Goal: Answer question/provide support: Share knowledge or assist other users

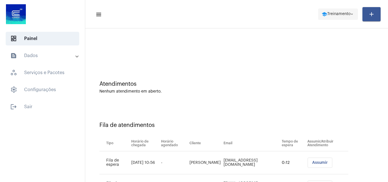
click at [346, 12] on span "Treinamento" at bounding box center [338, 14] width 23 height 4
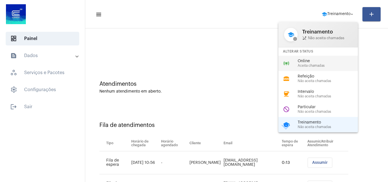
click at [308, 59] on span "Online" at bounding box center [329, 61] width 65 height 4
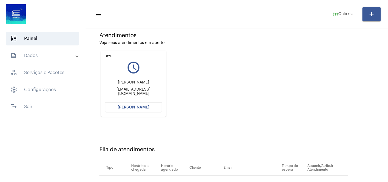
scroll to position [47, 0]
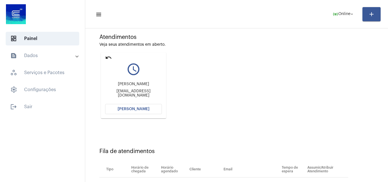
click at [148, 110] on button "[PERSON_NAME]" at bounding box center [133, 109] width 57 height 10
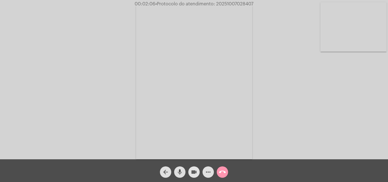
click at [194, 171] on mat-icon "videocam" at bounding box center [193, 172] width 7 height 7
click at [185, 171] on button "mic" at bounding box center [179, 171] width 11 height 11
click at [179, 169] on mat-icon "mic_off" at bounding box center [179, 172] width 7 height 7
click at [180, 176] on span "mic" at bounding box center [179, 171] width 7 height 11
click at [180, 170] on mat-icon "mic_off" at bounding box center [179, 172] width 7 height 7
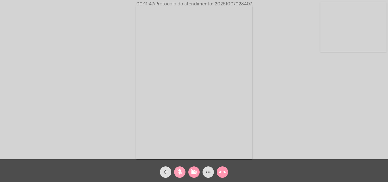
click at [188, 170] on button "videocam_off" at bounding box center [193, 171] width 11 height 11
click at [189, 171] on button "videocam" at bounding box center [193, 171] width 11 height 11
click at [183, 171] on button "mic" at bounding box center [179, 171] width 11 height 11
click at [182, 168] on span "mic_off" at bounding box center [179, 171] width 7 height 11
click at [190, 169] on button "videocam_off" at bounding box center [193, 171] width 11 height 11
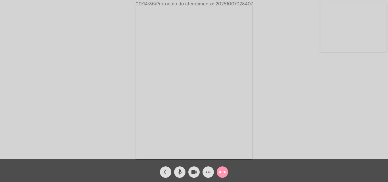
click at [223, 170] on mat-icon "call_end" at bounding box center [222, 172] width 7 height 7
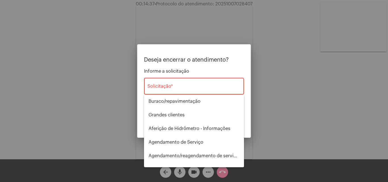
click at [208, 94] on div "Solicitação *" at bounding box center [193, 86] width 93 height 18
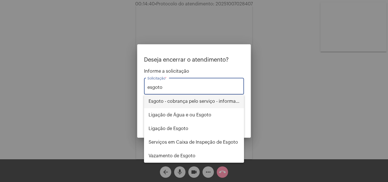
click at [208, 99] on span "Esgoto - cobrança pelo serviço - informações" at bounding box center [193, 102] width 91 height 14
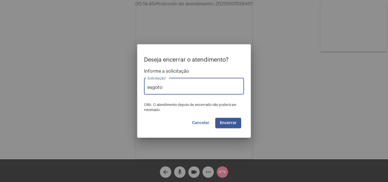
type input "Esgoto - cobrança pelo serviço - informações"
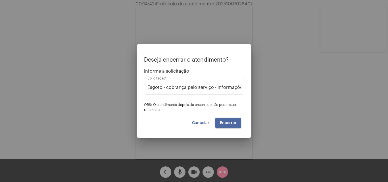
click at [230, 126] on button "Encerrar" at bounding box center [228, 123] width 26 height 10
click at [227, 125] on button "Encerrar" at bounding box center [228, 123] width 26 height 10
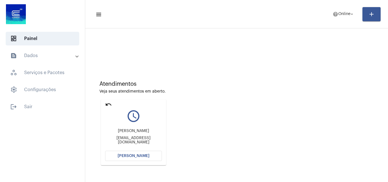
click at [141, 158] on button "[PERSON_NAME]" at bounding box center [133, 156] width 57 height 10
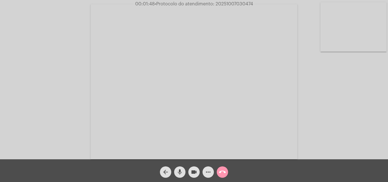
click at [178, 173] on mat-icon "mic" at bounding box center [179, 172] width 7 height 7
click at [190, 172] on button "videocam" at bounding box center [193, 171] width 11 height 11
click at [181, 171] on mat-icon "mic_off" at bounding box center [179, 172] width 7 height 7
click at [190, 170] on button "videocam_off" at bounding box center [193, 171] width 11 height 11
click at [182, 169] on mat-icon "mic" at bounding box center [179, 172] width 7 height 7
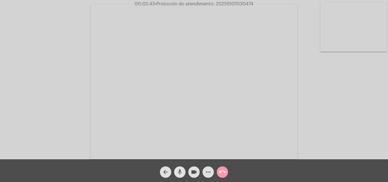
click at [195, 169] on mat-icon "videocam" at bounding box center [193, 172] width 7 height 7
click at [181, 176] on span "mic_off" at bounding box center [179, 171] width 7 height 11
click at [194, 174] on mat-icon "videocam_off" at bounding box center [193, 172] width 7 height 7
click at [206, 174] on mat-icon "more_horiz" at bounding box center [208, 172] width 7 height 7
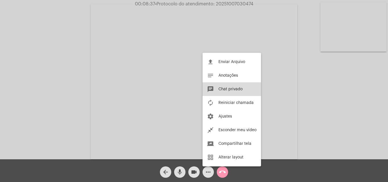
click at [233, 87] on span "Chat privado" at bounding box center [230, 89] width 24 height 4
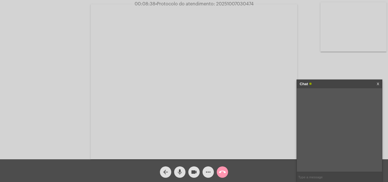
click at [324, 174] on input "text" at bounding box center [339, 177] width 85 height 10
type input "Oi!"
click at [207, 175] on mat-icon "more_horiz" at bounding box center [208, 172] width 7 height 7
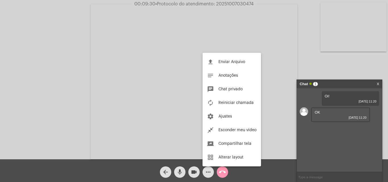
click at [307, 170] on div at bounding box center [194, 91] width 388 height 182
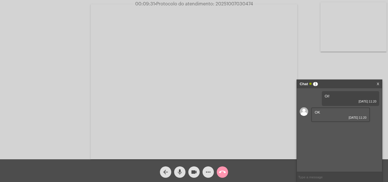
click at [310, 176] on input "text" at bounding box center [339, 177] width 85 height 10
click at [299, 177] on input "text" at bounding box center [339, 177] width 85 height 10
click at [212, 174] on button "more_horiz" at bounding box center [207, 171] width 11 height 11
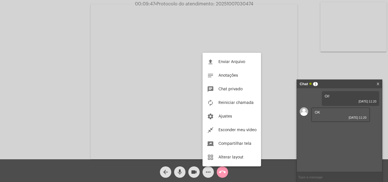
click at [315, 175] on div at bounding box center [194, 91] width 388 height 182
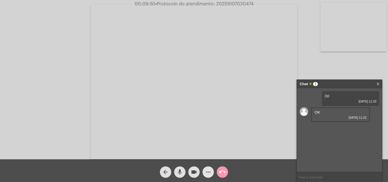
click at [207, 175] on mat-icon "more_horiz" at bounding box center [208, 172] width 7 height 7
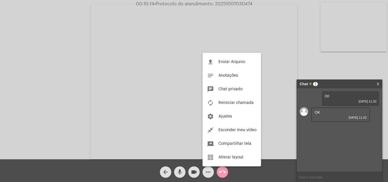
click at [308, 176] on div at bounding box center [194, 91] width 388 height 182
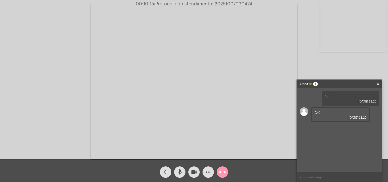
click at [308, 176] on input "text" at bounding box center [339, 177] width 85 height 10
click at [334, 130] on link "[URL][DOMAIN_NAME]" at bounding box center [333, 128] width 39 height 4
click at [183, 174] on button "mic" at bounding box center [179, 171] width 11 height 11
click at [189, 174] on button "videocam" at bounding box center [193, 171] width 11 height 11
click at [184, 171] on button "mic_off" at bounding box center [179, 171] width 11 height 11
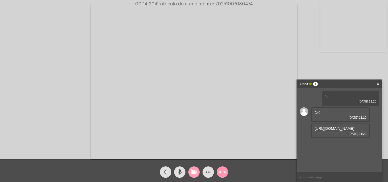
click at [188, 172] on button "videocam_off" at bounding box center [193, 171] width 11 height 11
click at [338, 177] on input "text" at bounding box center [339, 177] width 85 height 10
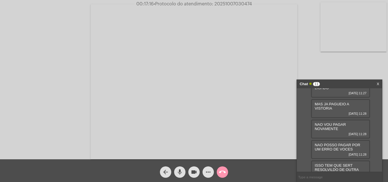
scroll to position [167, 0]
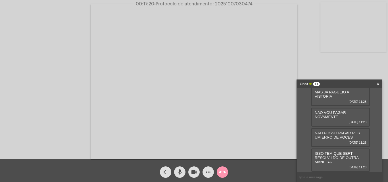
drag, startPoint x: 186, startPoint y: 166, endPoint x: 185, endPoint y: 169, distance: 3.5
click at [186, 166] on div "mic" at bounding box center [180, 170] width 14 height 14
click at [191, 171] on mat-icon "videocam" at bounding box center [193, 172] width 7 height 7
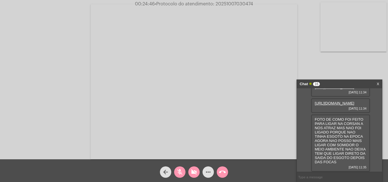
scroll to position [272, 0]
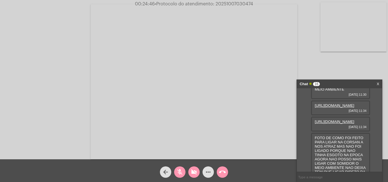
click at [336, 108] on link "[URL][DOMAIN_NAME]" at bounding box center [333, 105] width 39 height 4
click at [345, 124] on link "[URL][DOMAIN_NAME]" at bounding box center [333, 121] width 39 height 4
click at [377, 61] on div "Acessando Câmera e Microfone..." at bounding box center [194, 80] width 387 height 159
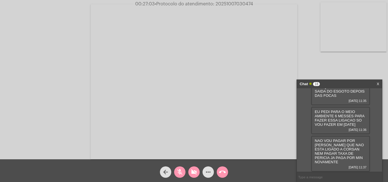
scroll to position [395, 0]
drag, startPoint x: 315, startPoint y: 146, endPoint x: 311, endPoint y: 144, distance: 4.1
click at [311, 144] on div "NAO VOU PAGAR POR ESGOTO QUE NAO ESTA LIGADO A CORSAN NEM PAGAR TAXA DE PERICIA…" at bounding box center [340, 154] width 59 height 36
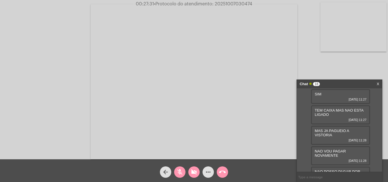
scroll to position [111, 0]
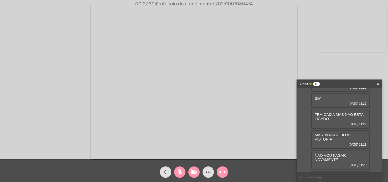
click at [323, 20] on link "[URL][DOMAIN_NAME]" at bounding box center [333, 17] width 39 height 4
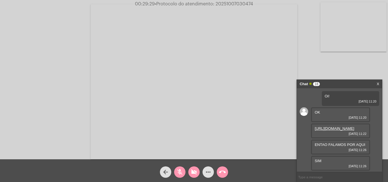
click at [179, 176] on span "mic_off" at bounding box center [179, 171] width 7 height 11
click at [198, 169] on button "videocam_off" at bounding box center [193, 171] width 11 height 11
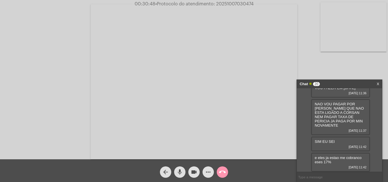
scroll to position [431, 0]
click at [374, 150] on div "Oi! [DATE] 11:20 OK [DATE] 11:20 [URL][DOMAIN_NAME] [DATE] 11:22 ENTAO FALAMOS …" at bounding box center [339, 129] width 85 height 83
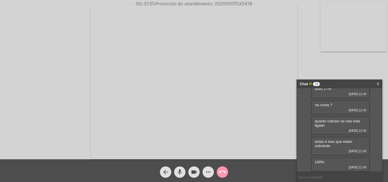
scroll to position [505, 0]
click at [332, 179] on input "text" at bounding box center [339, 177] width 85 height 10
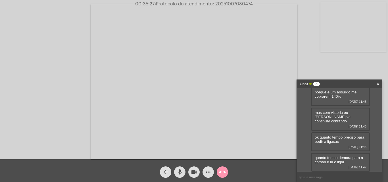
scroll to position [660, 0]
drag, startPoint x: 183, startPoint y: 173, endPoint x: 194, endPoint y: 174, distance: 11.1
click at [183, 173] on button "mic" at bounding box center [179, 171] width 11 height 11
click at [194, 174] on mat-icon "videocam" at bounding box center [193, 172] width 7 height 7
drag, startPoint x: 346, startPoint y: 163, endPoint x: 310, endPoint y: 157, distance: 36.8
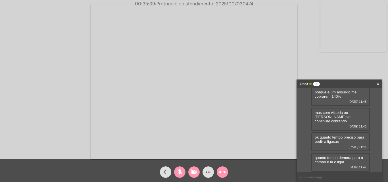
click at [310, 157] on div "Oi! [DATE] 11:20 OK [DATE] 11:20 [URL][DOMAIN_NAME] [DATE] 11:22 ENTAO FALAMOS …" at bounding box center [339, 129] width 85 height 83
click at [342, 162] on span "quanto tempo demora para a corsan ir la e ligar" at bounding box center [338, 160] width 48 height 9
click at [345, 163] on div "quanto tempo demora para a corsan ir la e ligar [DATE] 11:47" at bounding box center [340, 162] width 59 height 19
drag, startPoint x: 345, startPoint y: 163, endPoint x: 311, endPoint y: 156, distance: 34.3
click at [311, 156] on div "quanto tempo demora para a corsan ir la e ligar [DATE] 11:47" at bounding box center [340, 162] width 59 height 19
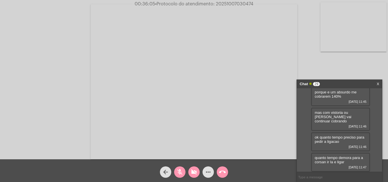
click at [335, 163] on span "quanto tempo demora para a corsan ir la e ligar" at bounding box center [338, 160] width 48 height 9
click at [343, 163] on span "quanto tempo demora para a corsan ir la e ligar" at bounding box center [338, 160] width 48 height 9
click at [336, 163] on span "quanto tempo demora para a corsan ir la e ligar" at bounding box center [338, 160] width 48 height 9
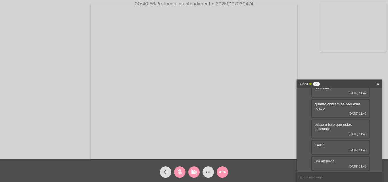
scroll to position [0, 0]
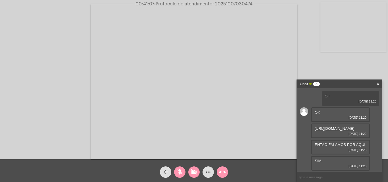
drag, startPoint x: 184, startPoint y: 172, endPoint x: 194, endPoint y: 172, distance: 10.2
click at [184, 172] on button "mic_off" at bounding box center [179, 171] width 11 height 11
click at [194, 172] on mat-icon "videocam_off" at bounding box center [193, 172] width 7 height 7
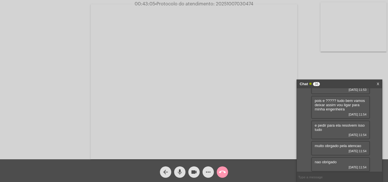
scroll to position [786, 0]
click at [223, 171] on mat-icon "call_end" at bounding box center [222, 172] width 7 height 7
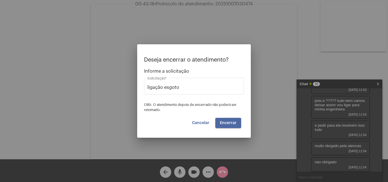
click at [219, 122] on button "Encerrar" at bounding box center [228, 123] width 26 height 10
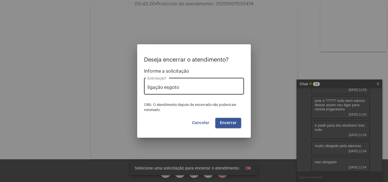
click at [208, 84] on div "ligação esgoto Solicitação *" at bounding box center [193, 86] width 93 height 18
click at [196, 84] on div "ligação esgoto Solicitação *" at bounding box center [193, 86] width 93 height 18
click at [194, 84] on div "ligação esgoto Solicitação *" at bounding box center [193, 86] width 93 height 18
click at [182, 87] on input "ligação esgoto" at bounding box center [193, 87] width 93 height 5
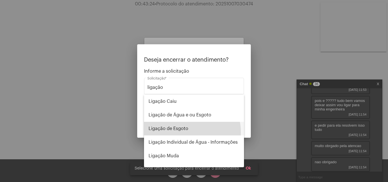
click at [186, 132] on span "Ligação de Esgoto" at bounding box center [193, 129] width 91 height 14
type input "Ligação de Esgoto"
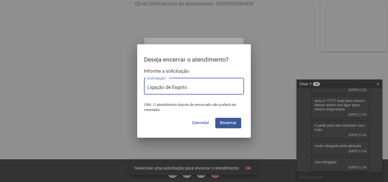
click at [234, 121] on span "Encerrar" at bounding box center [228, 123] width 17 height 4
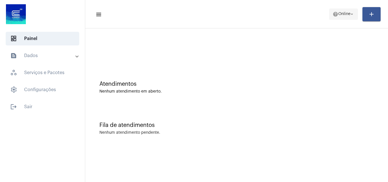
click at [345, 14] on span "Online" at bounding box center [344, 14] width 12 height 4
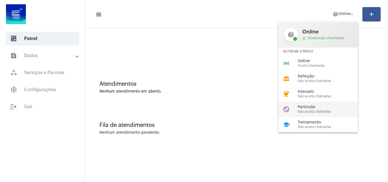
click at [338, 107] on span "Particular" at bounding box center [329, 107] width 65 height 4
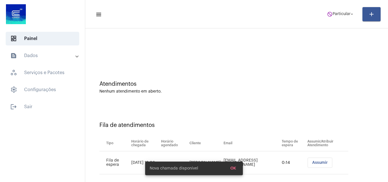
scroll to position [8, 0]
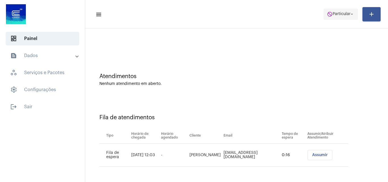
click at [343, 17] on span "do_not_disturb Particular arrow_drop_down" at bounding box center [341, 14] width 28 height 10
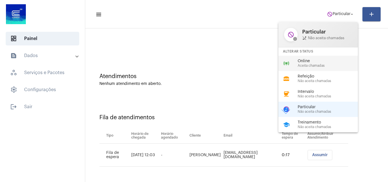
click at [320, 57] on div "online_prediction Online Aceita chamadas" at bounding box center [322, 63] width 89 height 15
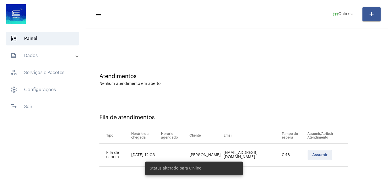
click at [312, 155] on span "Assumir" at bounding box center [320, 155] width 16 height 4
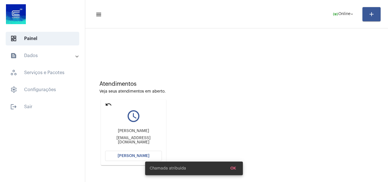
click at [138, 156] on span "[PERSON_NAME]" at bounding box center [134, 156] width 32 height 4
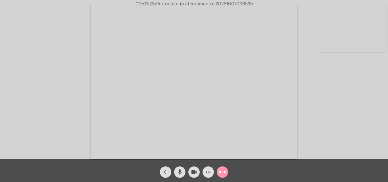
click at [192, 174] on mat-icon "videocam" at bounding box center [193, 172] width 7 height 7
click at [183, 173] on mat-icon "mic" at bounding box center [179, 172] width 7 height 7
click at [179, 175] on mat-icon "mic_off" at bounding box center [179, 172] width 7 height 7
click at [188, 174] on div "videocam_off" at bounding box center [194, 170] width 14 height 14
click at [206, 173] on mat-icon "more_horiz" at bounding box center [208, 172] width 7 height 7
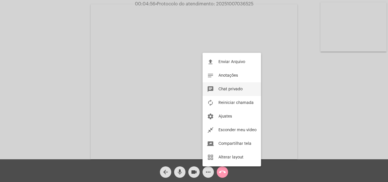
click at [234, 88] on span "Chat privado" at bounding box center [230, 89] width 24 height 4
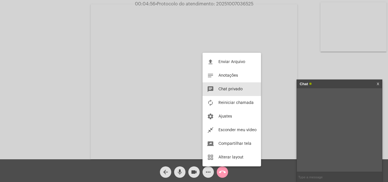
click at [315, 177] on input "text" at bounding box center [339, 177] width 85 height 10
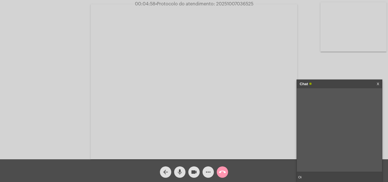
type input "Oi!"
click at [305, 176] on input "text" at bounding box center [339, 177] width 85 height 10
click at [205, 175] on mat-icon "more_horiz" at bounding box center [208, 172] width 7 height 7
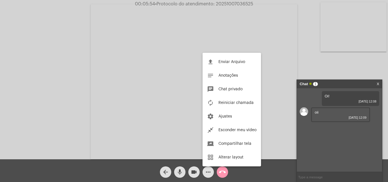
click at [312, 179] on div at bounding box center [194, 91] width 388 height 182
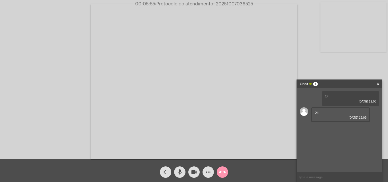
click at [312, 179] on input "text" at bounding box center [339, 177] width 85 height 10
click at [323, 175] on input "text" at bounding box center [339, 177] width 85 height 10
paste input "Nome Completo CPF Nascimento DOCUMENTO ALTERNATIVO CNH RG Data de Emissão Órgão…"
type input "Nome Completo CPF Nascimento DOCUMENTO ALTERNATIVO CNH RG Data de Emissão Órgão…"
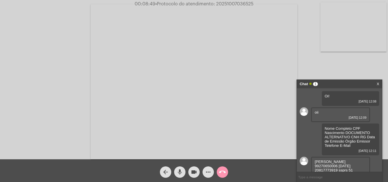
scroll to position [17, 0]
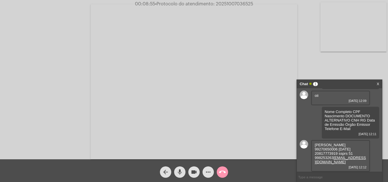
drag, startPoint x: 347, startPoint y: 145, endPoint x: 309, endPoint y: 142, distance: 38.1
click at [309, 142] on div "Oi! [DATE] 12:08 oii [DATE] 12:09 Nome Completo CPF Nascimento DOCUMENTO ALTERN…" at bounding box center [339, 129] width 85 height 83
copy div "[PERSON_NAME]"
drag, startPoint x: 342, startPoint y: 158, endPoint x: 314, endPoint y: 144, distance: 30.5
click at [314, 144] on div "[PERSON_NAME] 99270650006 [DATE] 20817773919 ssprs 51 998253263 [EMAIL_ADDRESS]…" at bounding box center [340, 156] width 59 height 32
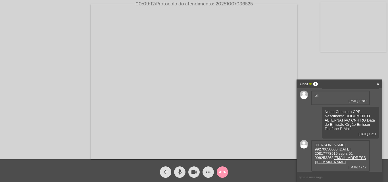
copy div "[PERSON_NAME]"
click at [325, 153] on span "[PERSON_NAME] 99270650006 [DATE] 20817773919 ssprs 51 998253263 [EMAIL_ADDRESS]…" at bounding box center [339, 153] width 51 height 21
drag, startPoint x: 337, startPoint y: 148, endPoint x: 313, endPoint y: 148, distance: 23.6
click at [313, 148] on div "[PERSON_NAME] 99270650006 [DATE] 20817773919 ssprs 51 998253263 [EMAIL_ADDRESS]…" at bounding box center [340, 156] width 59 height 32
click at [181, 174] on mat-icon "mic" at bounding box center [179, 172] width 7 height 7
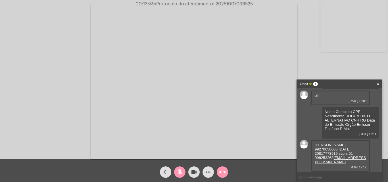
click at [186, 172] on div "mic_off" at bounding box center [180, 170] width 14 height 14
click at [189, 172] on button "videocam" at bounding box center [193, 171] width 11 height 11
click at [184, 172] on button "mic" at bounding box center [179, 171] width 11 height 11
click at [181, 172] on mat-icon "mic_off" at bounding box center [179, 172] width 7 height 7
click at [194, 172] on mat-icon "videocam_off" at bounding box center [193, 172] width 7 height 7
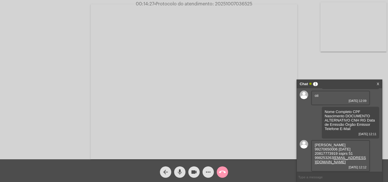
click at [210, 173] on mat-icon "more_horiz" at bounding box center [208, 172] width 7 height 7
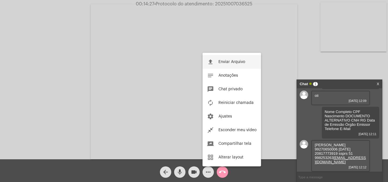
click at [235, 68] on button "file_upload Enviar Arquivo" at bounding box center [231, 62] width 58 height 14
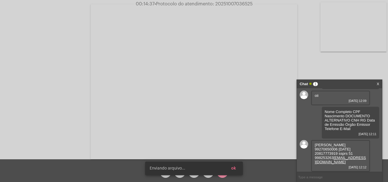
click at [320, 175] on input "text" at bounding box center [339, 177] width 85 height 10
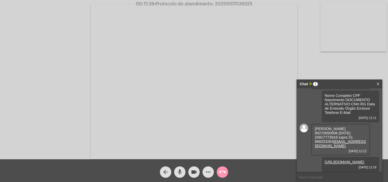
click at [211, 175] on mat-icon "more_horiz" at bounding box center [208, 172] width 7 height 7
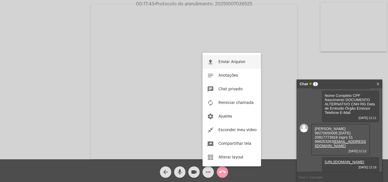
click at [240, 62] on span "Enviar Arquivo" at bounding box center [231, 62] width 27 height 4
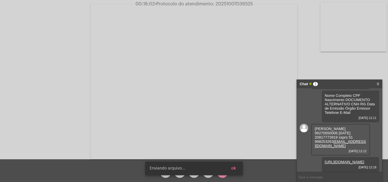
click at [233, 170] on span "ok" at bounding box center [233, 168] width 5 height 4
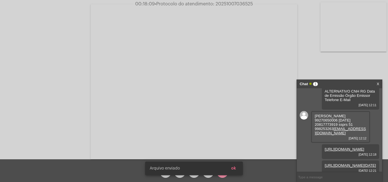
click at [232, 168] on span "ok" at bounding box center [233, 168] width 5 height 4
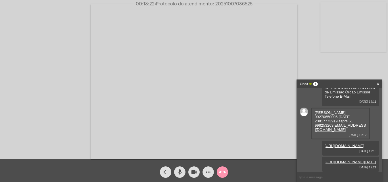
scroll to position [75, 0]
click at [226, 172] on button "call_end" at bounding box center [222, 171] width 11 height 11
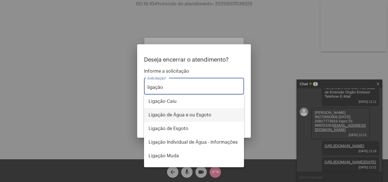
click at [186, 113] on span "Ligação de Água e ou Esgoto" at bounding box center [193, 115] width 91 height 14
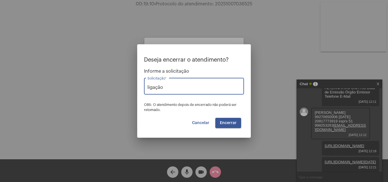
type input "Ligação de Água e ou Esgoto"
click at [221, 119] on button "Encerrar" at bounding box center [228, 123] width 26 height 10
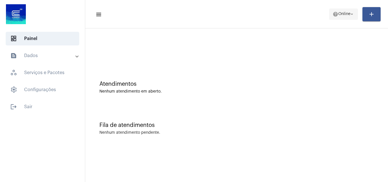
click at [338, 16] on span "Online" at bounding box center [344, 14] width 12 height 4
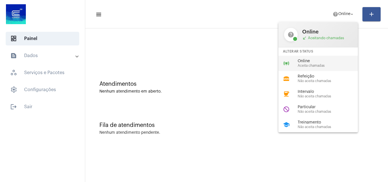
click at [332, 58] on div "online_prediction Online Aceita chamadas" at bounding box center [322, 63] width 89 height 15
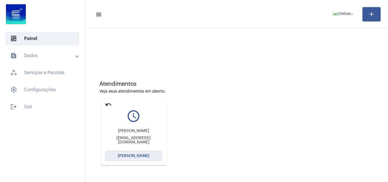
click at [143, 154] on span "[PERSON_NAME]" at bounding box center [134, 156] width 32 height 4
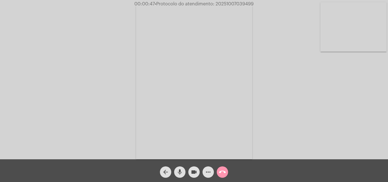
click at [224, 173] on mat-icon "call_end" at bounding box center [222, 172] width 7 height 7
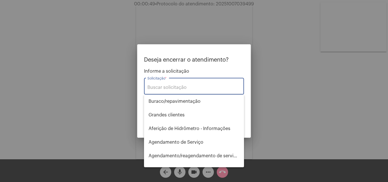
click at [206, 86] on input "Solicitação *" at bounding box center [193, 87] width 93 height 5
click at [346, 124] on div at bounding box center [194, 91] width 388 height 182
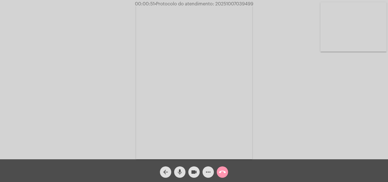
click at [224, 171] on mat-icon "call_end" at bounding box center [222, 172] width 7 height 7
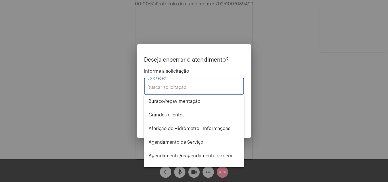
click at [217, 81] on div "Solicitação *" at bounding box center [193, 86] width 93 height 18
click at [206, 84] on div "Solicitação *" at bounding box center [193, 86] width 93 height 18
click at [194, 86] on input "Solicitação *" at bounding box center [193, 87] width 93 height 5
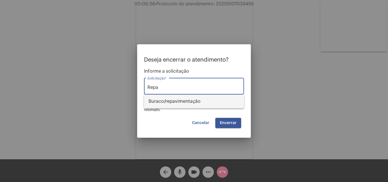
click at [221, 106] on span "⁠Buraco/repavimentação" at bounding box center [193, 102] width 91 height 14
type input "⁠Buraco/repavimentação"
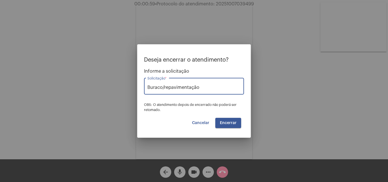
click at [226, 118] on button "Encerrar" at bounding box center [228, 123] width 26 height 10
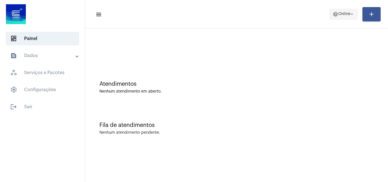
click at [338, 13] on span "Online" at bounding box center [344, 14] width 12 height 4
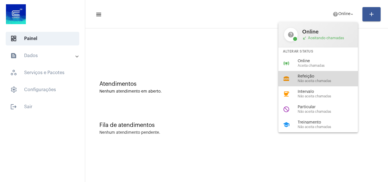
click at [333, 80] on span "Não aceita chamadas" at bounding box center [329, 81] width 65 height 4
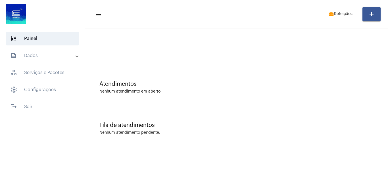
click at [347, 21] on mat-toolbar-row "menu lunch_dining Refeição arrow_drop_down add" at bounding box center [236, 14] width 303 height 18
click at [345, 17] on span "lunch_dining Refeição arrow_drop_down" at bounding box center [341, 14] width 26 height 10
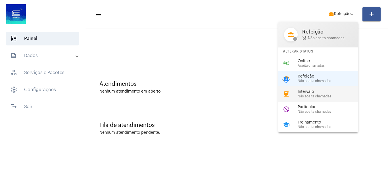
click at [345, 90] on span "Intervalo" at bounding box center [329, 92] width 65 height 4
